Goal: Task Accomplishment & Management: Use online tool/utility

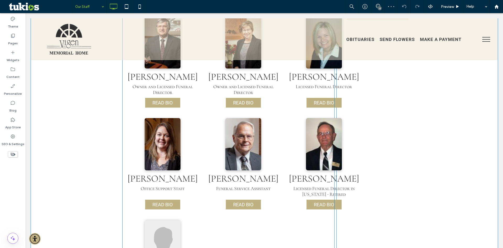
scroll to position [314, 0]
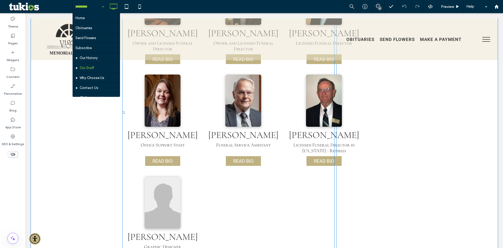
click at [151, 203] on span at bounding box center [228, 112] width 212 height 289
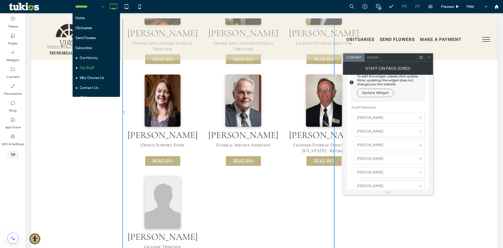
scroll to position [0, 0]
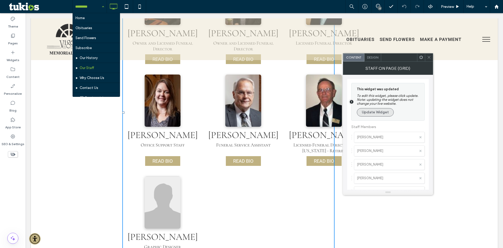
click at [383, 112] on button "Update Widget" at bounding box center [375, 112] width 37 height 8
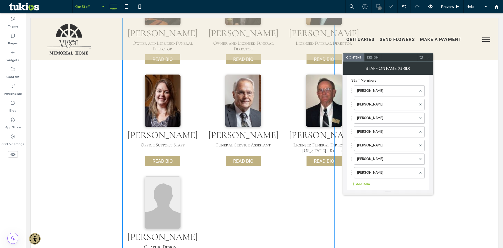
scroll to position [11, 0]
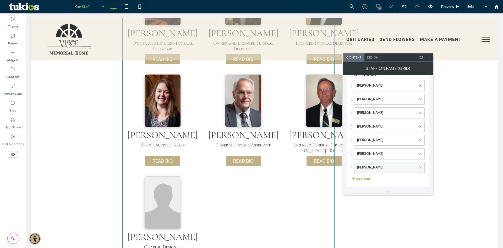
click at [420, 166] on span at bounding box center [420, 167] width 2 height 8
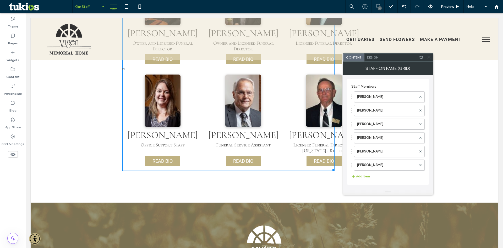
click at [104, 97] on div "Our Valued Staff Our Valued Staff Staff members of [PERSON_NAME] Memorial Home …" at bounding box center [264, 47] width 467 height 310
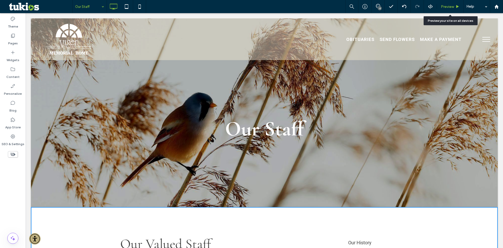
click at [447, 5] on span "Preview" at bounding box center [447, 6] width 13 height 4
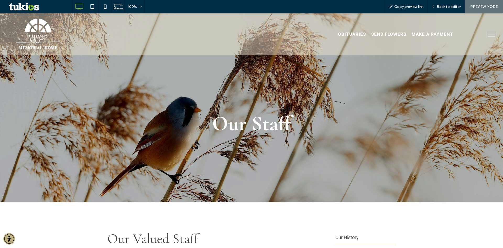
click at [490, 36] on span "menu" at bounding box center [491, 36] width 8 height 1
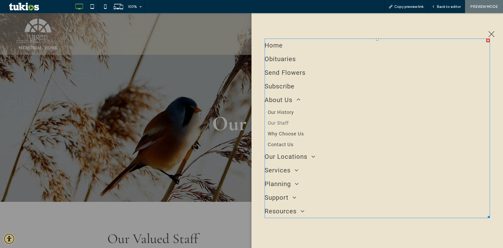
scroll to position [14, 0]
click at [296, 156] on span "Our Locations" at bounding box center [290, 155] width 51 height 7
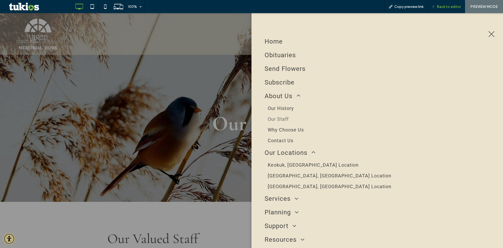
click at [456, 4] on span "Back to editor" at bounding box center [449, 6] width 24 height 4
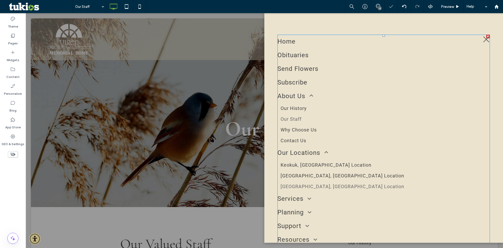
click at [321, 189] on span "[GEOGRAPHIC_DATA], [GEOGRAPHIC_DATA] Location" at bounding box center [343, 186] width 124 height 6
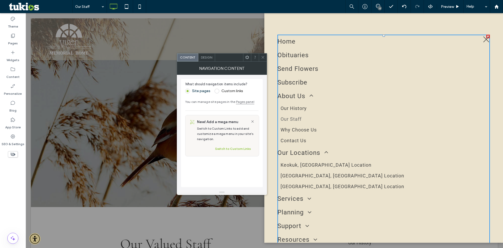
click at [483, 20] on div "Home Obituaries Send Flowers Subscribe About Us Our History Our Staff Why Choos…" at bounding box center [383, 126] width 212 height 239
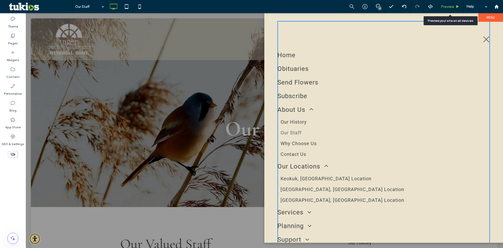
click at [455, 8] on div "Preview" at bounding box center [450, 6] width 26 height 4
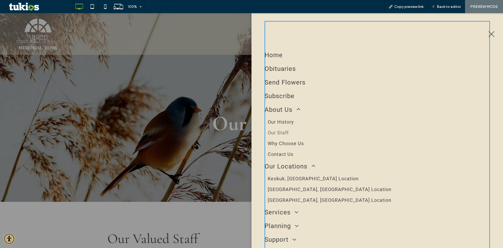
click at [48, 37] on div at bounding box center [251, 130] width 503 height 234
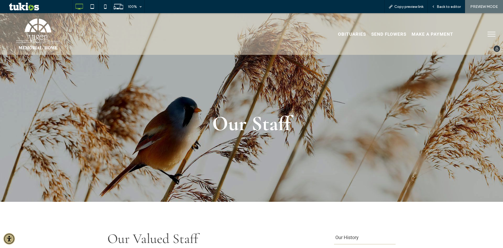
drag, startPoint x: 45, startPoint y: 41, endPoint x: 45, endPoint y: 28, distance: 13.1
click at [45, 28] on img at bounding box center [38, 34] width 44 height 42
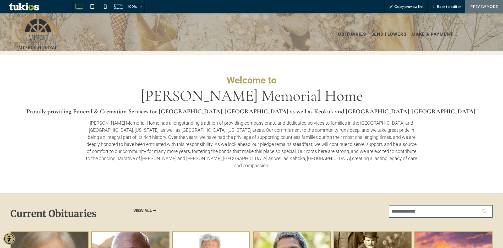
scroll to position [210, 0]
